Goal: Information Seeking & Learning: Learn about a topic

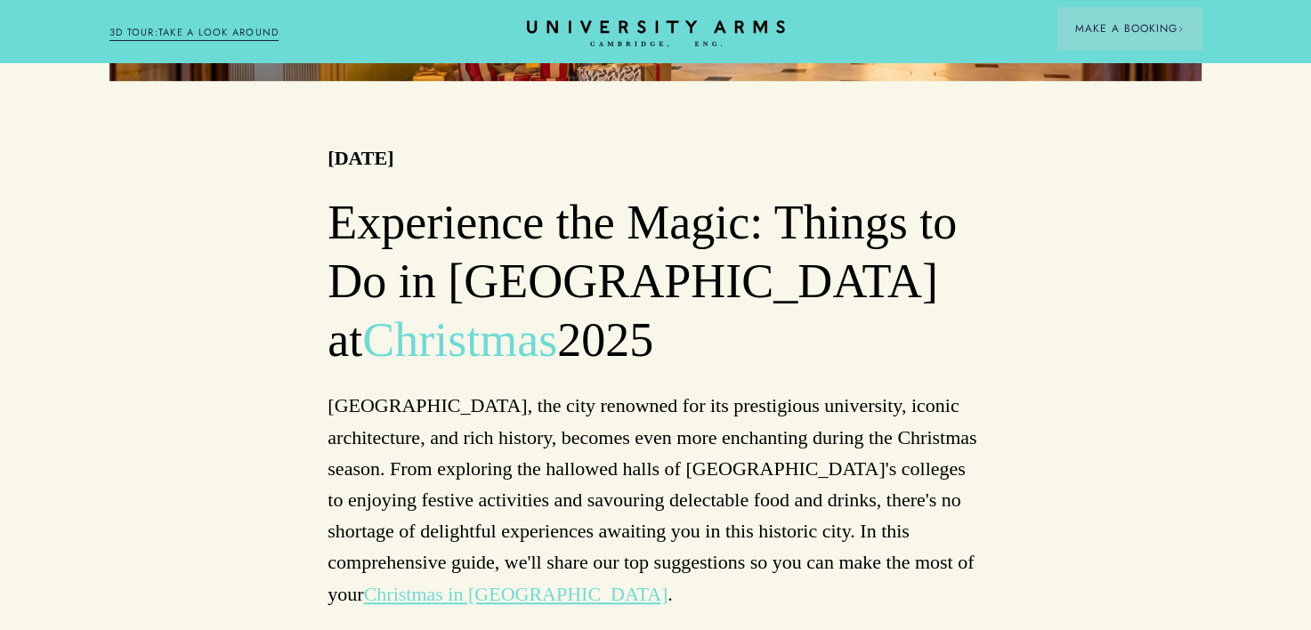
scroll to position [1071, 0]
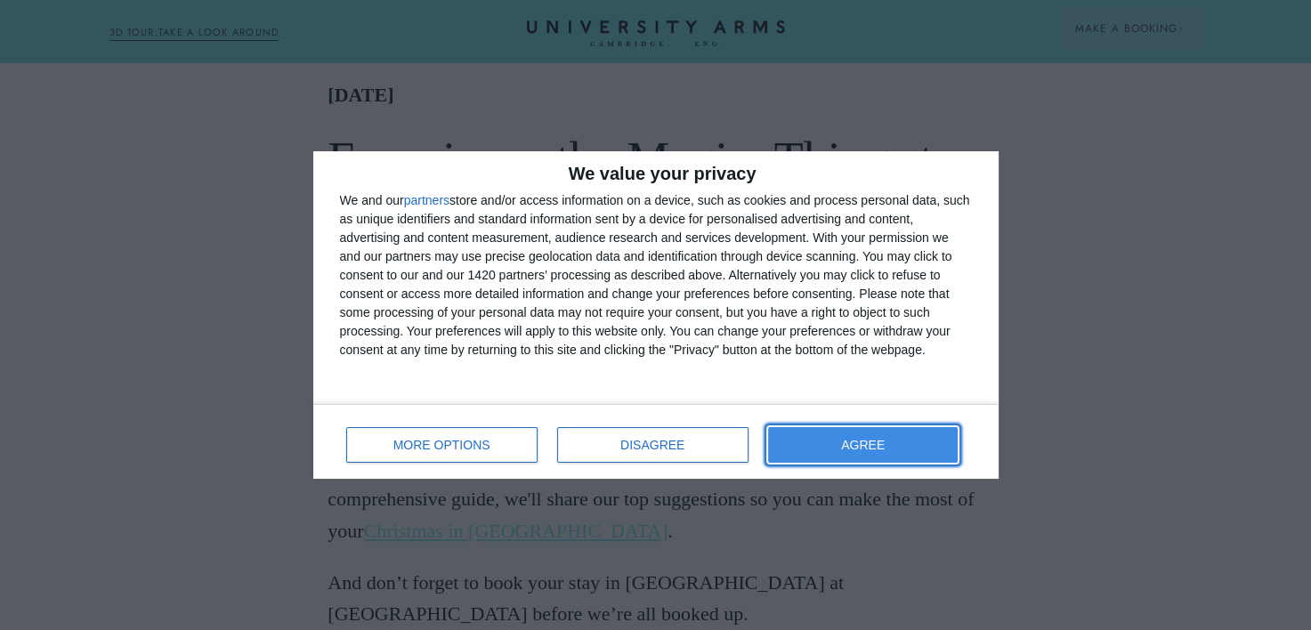
click at [826, 449] on button "AGREE" at bounding box center [863, 445] width 190 height 36
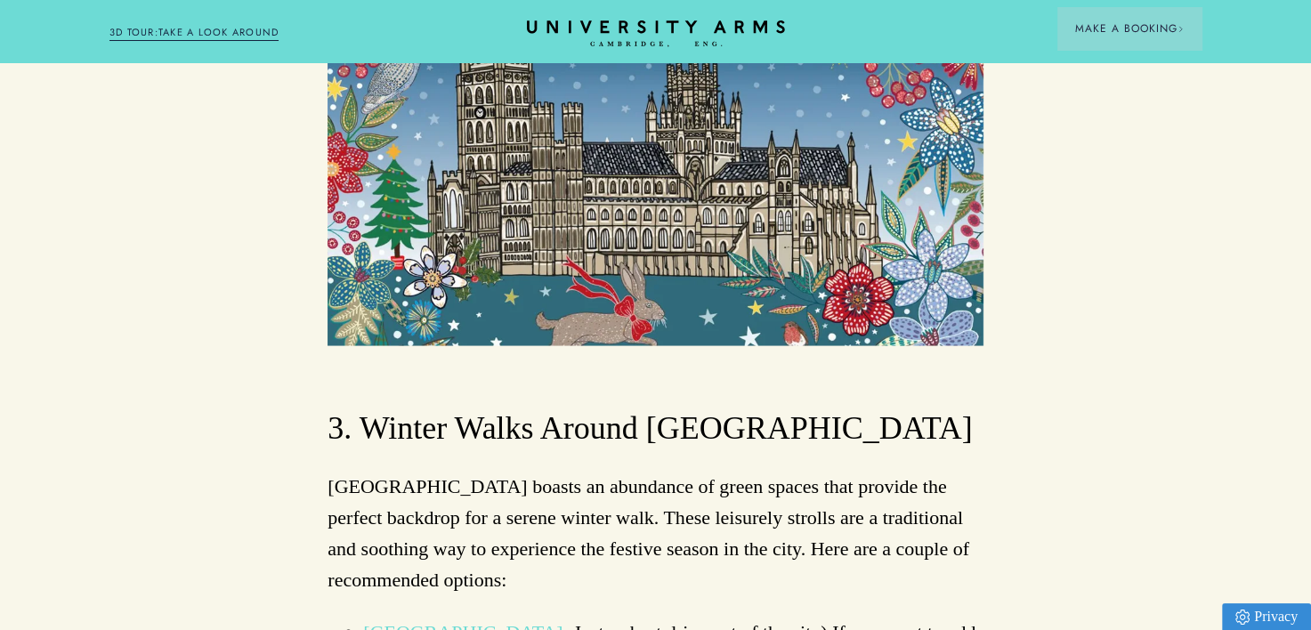
scroll to position [3329, 0]
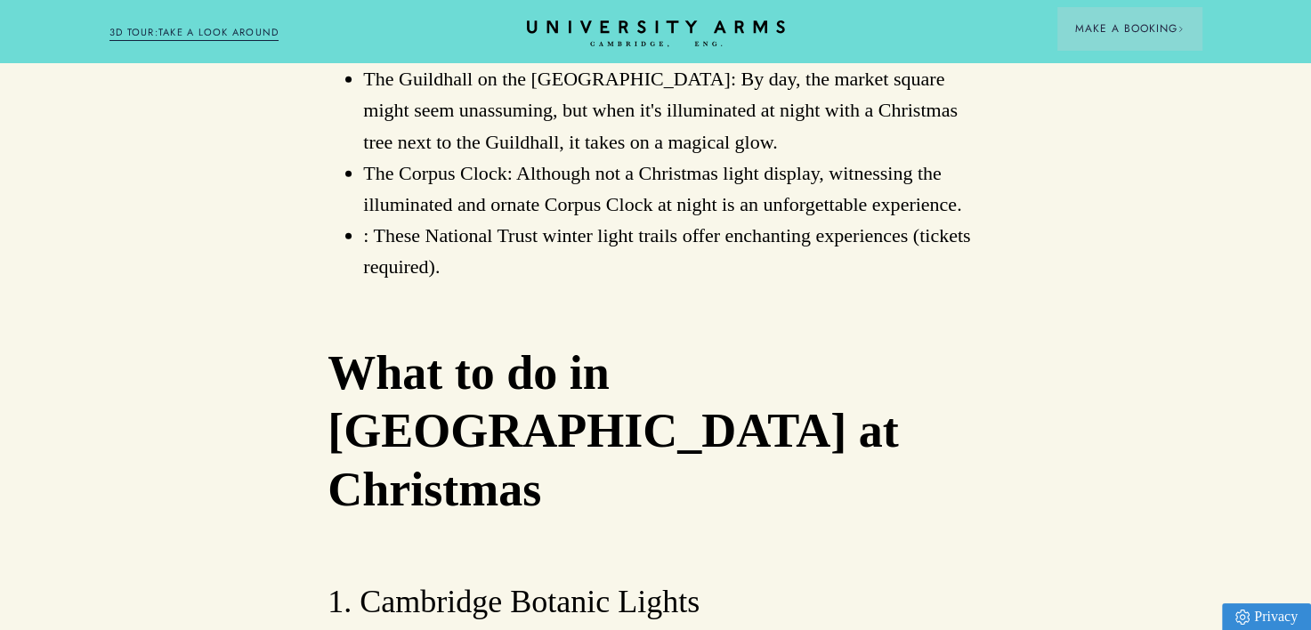
scroll to position [5037, 0]
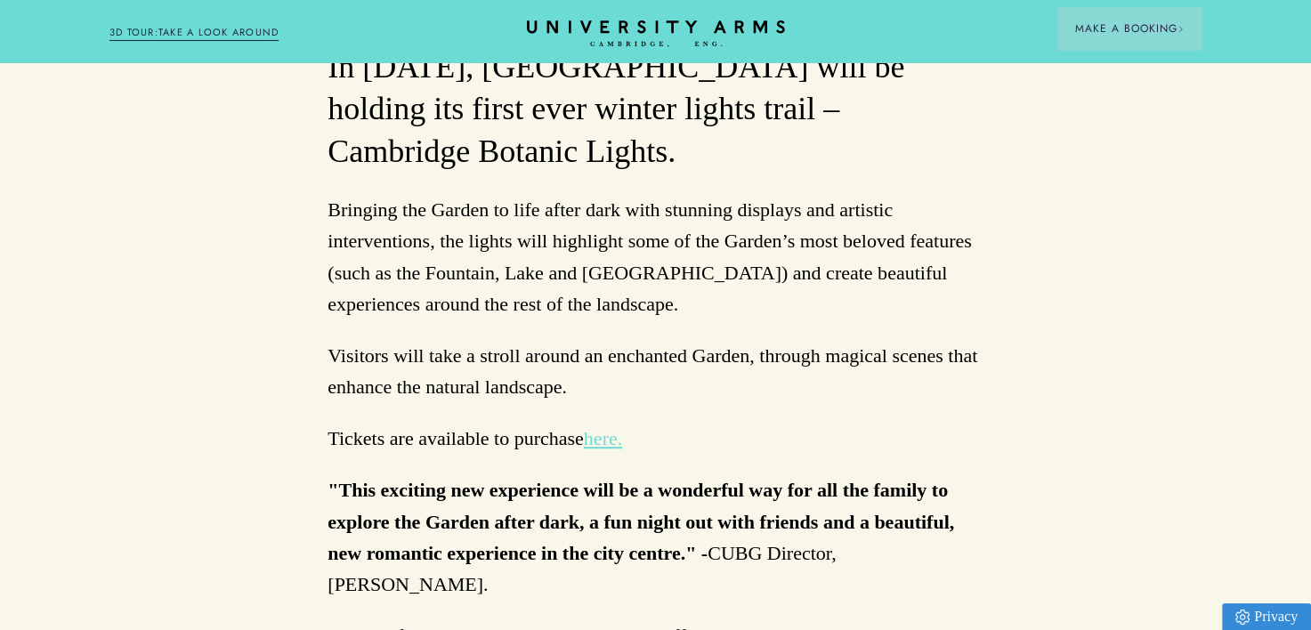
scroll to position [1013, 0]
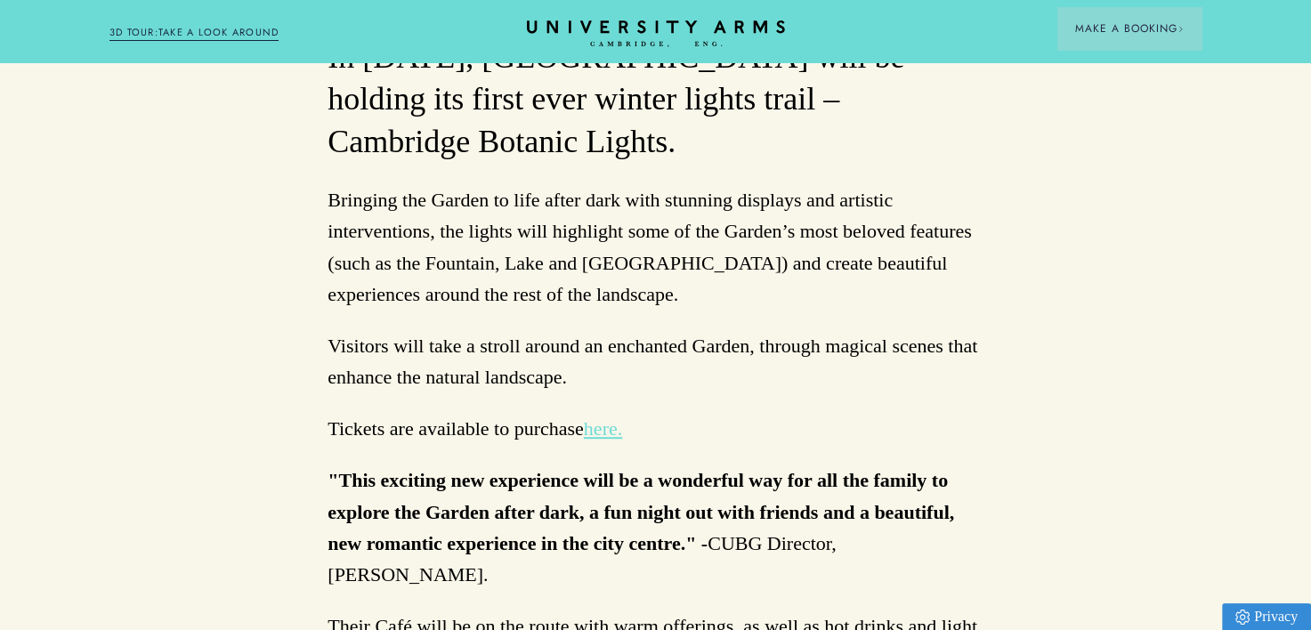
click at [598, 433] on link "here." at bounding box center [603, 428] width 38 height 22
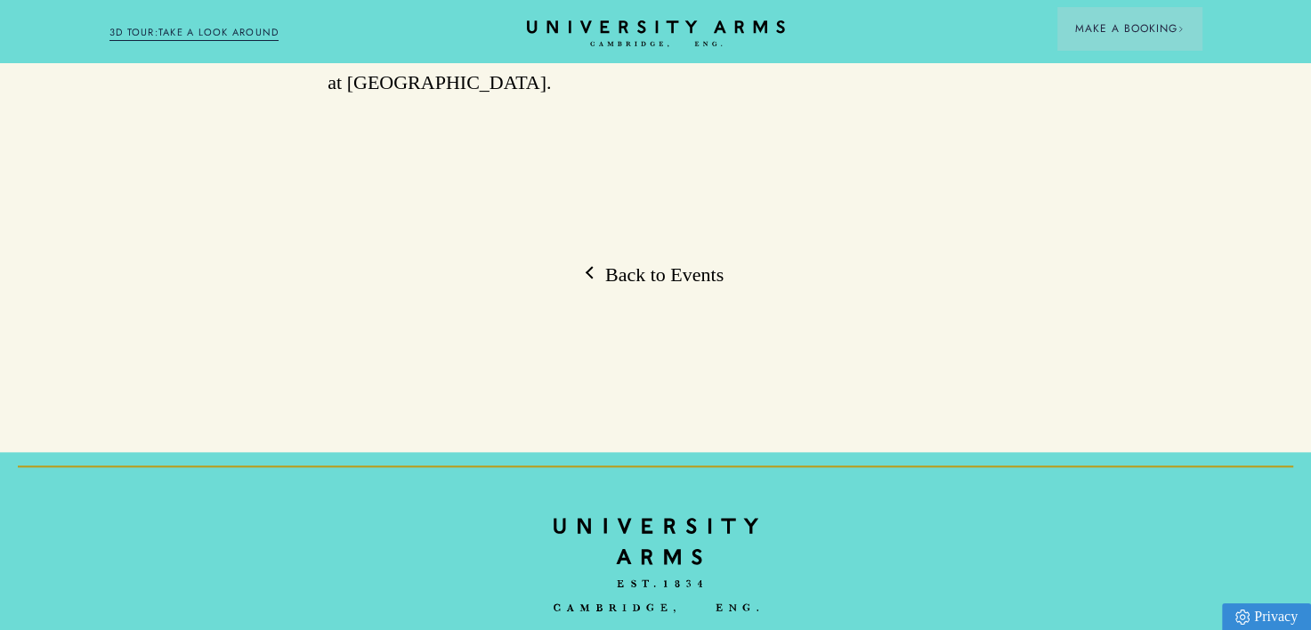
scroll to position [1869, 0]
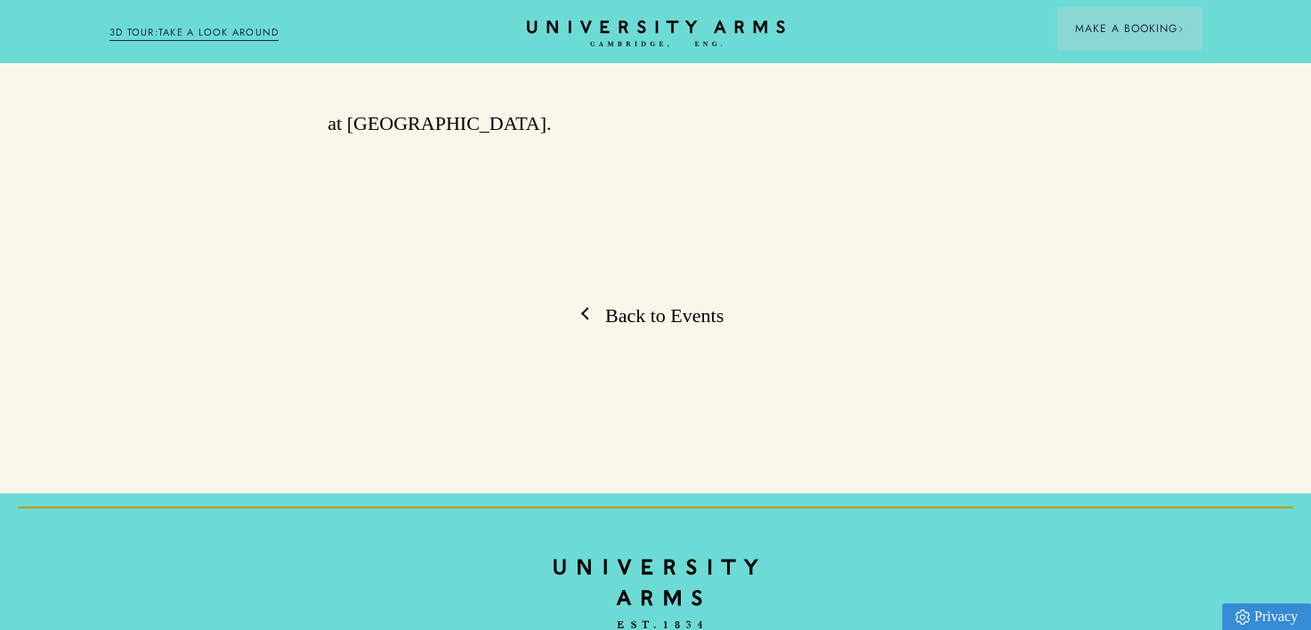
click at [671, 329] on link "Back to Events" at bounding box center [655, 316] width 136 height 27
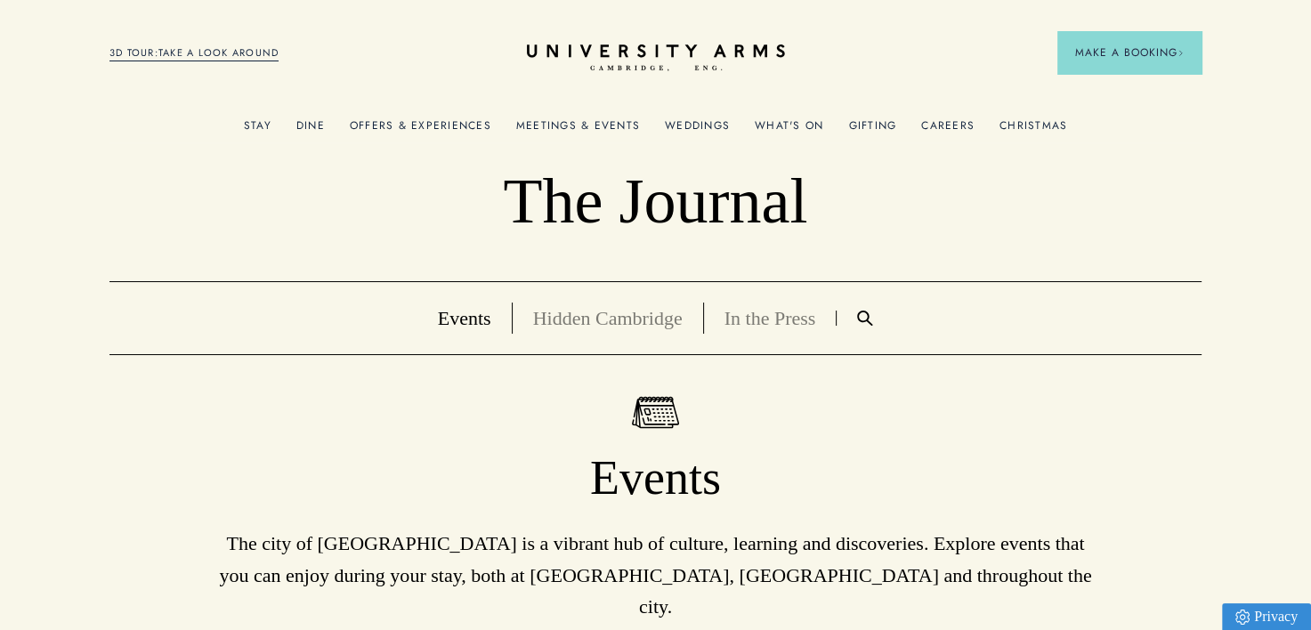
click at [788, 129] on link "What's On" at bounding box center [789, 130] width 69 height 23
click at [781, 119] on link "What's On" at bounding box center [789, 130] width 69 height 23
click at [781, 122] on link "What's On" at bounding box center [789, 130] width 69 height 23
click at [251, 53] on link "3D TOUR:TAKE A LOOK AROUND" at bounding box center [194, 53] width 170 height 16
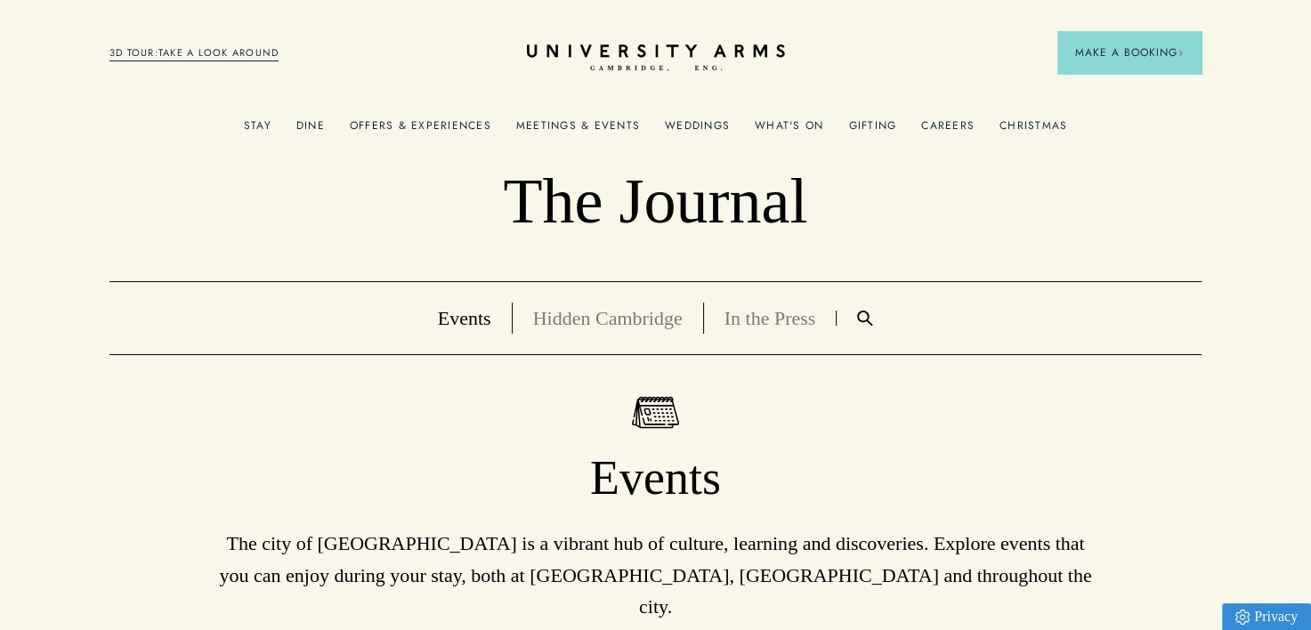
click at [1034, 128] on link "Christmas" at bounding box center [1033, 130] width 68 height 23
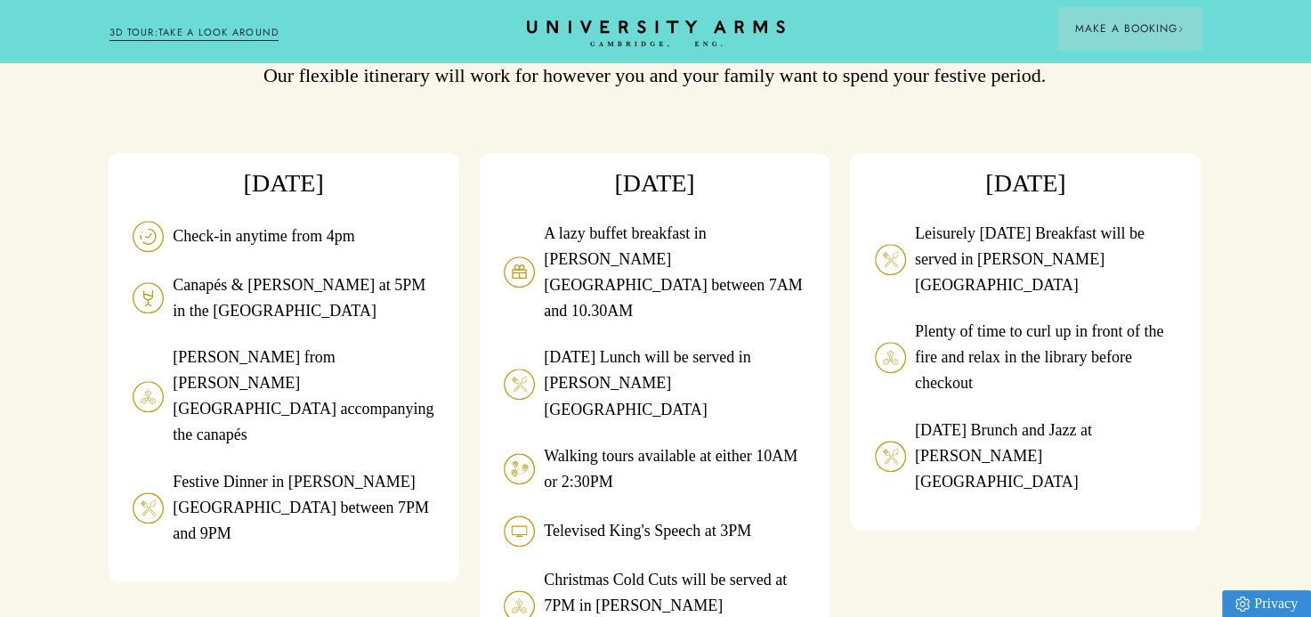
scroll to position [1659, 13]
